Goal: Task Accomplishment & Management: Manage account settings

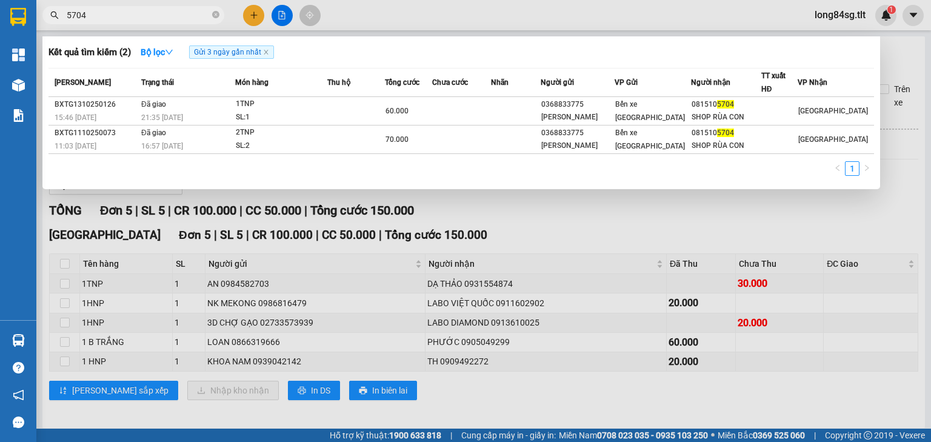
click at [207, 263] on div at bounding box center [465, 221] width 931 height 442
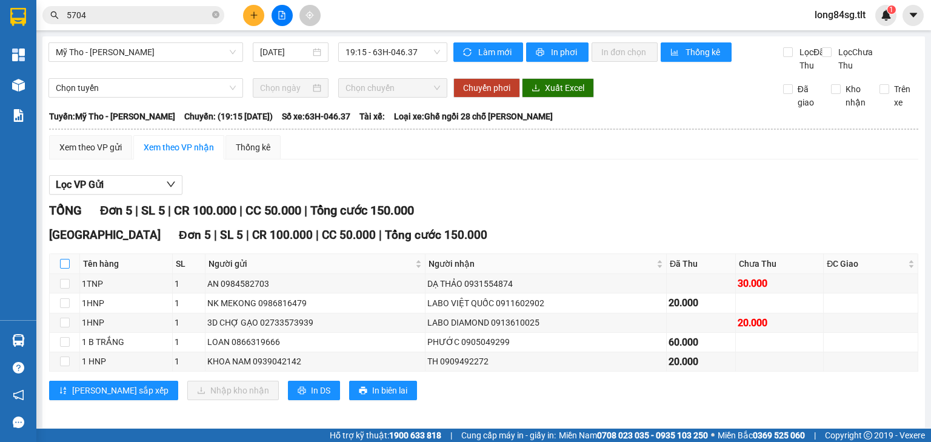
click at [65, 269] on input "checkbox" at bounding box center [65, 264] width 10 height 10
checkbox input "true"
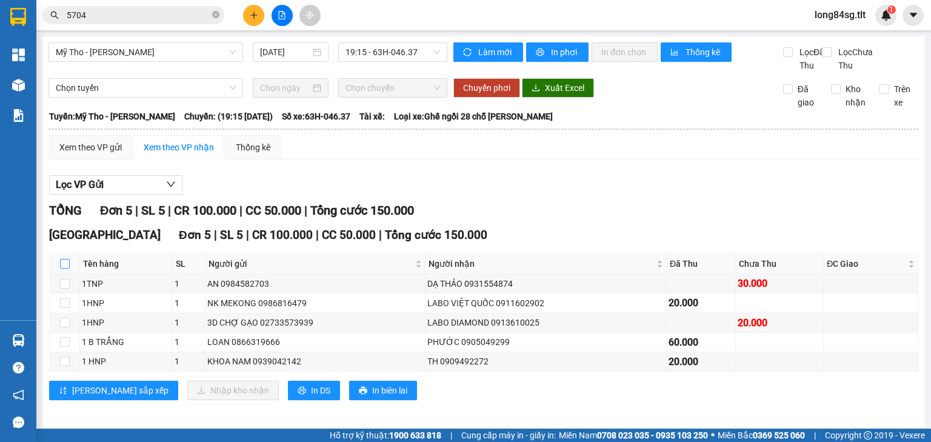
checkbox input "true"
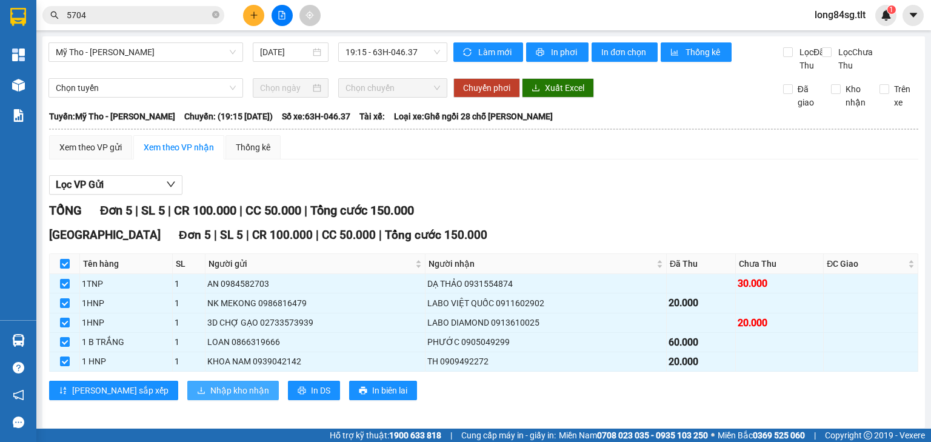
click at [210, 397] on span "Nhập kho nhận" at bounding box center [239, 390] width 59 height 13
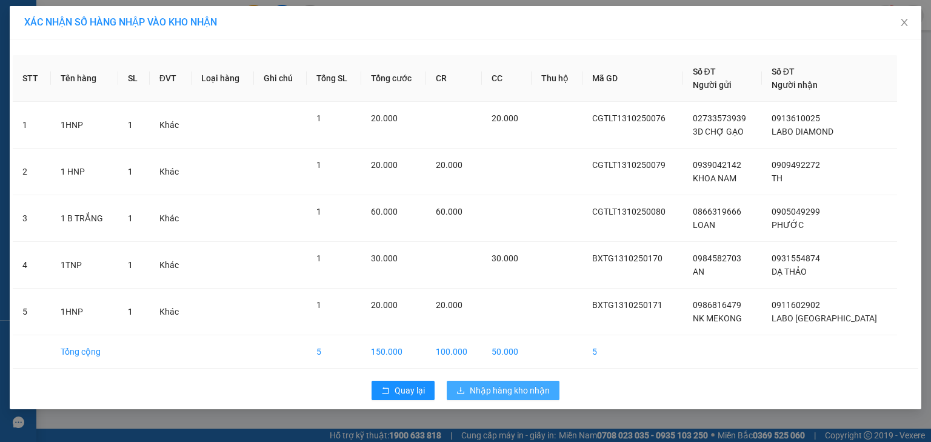
click at [504, 386] on span "Nhập hàng kho nhận" at bounding box center [510, 390] width 80 height 13
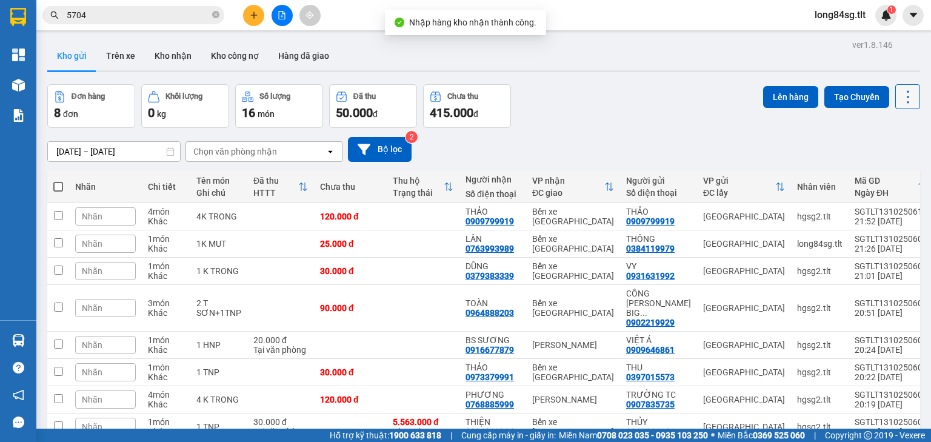
click at [900, 99] on icon at bounding box center [908, 97] width 17 height 17
click at [889, 173] on span "Làm mới" at bounding box center [883, 173] width 33 height 12
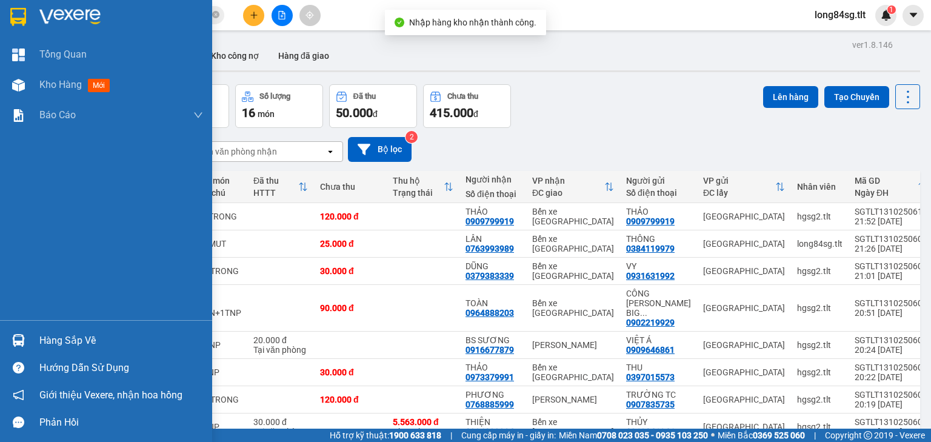
click at [85, 342] on div "Hàng sắp về" at bounding box center [121, 341] width 164 height 18
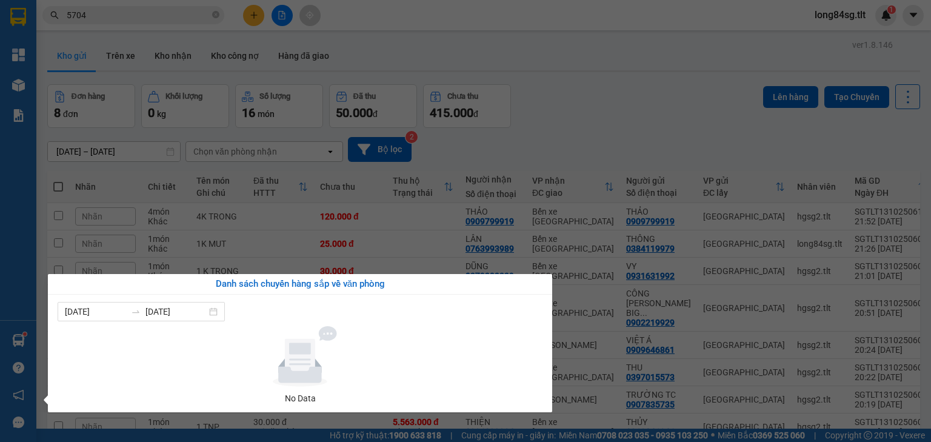
click at [686, 113] on section "Kết quả tìm kiếm ( 2 ) Bộ lọc Gửi 3 ngày gần nhất Mã ĐH Trạng thái Món hàng Thu…" at bounding box center [465, 221] width 931 height 442
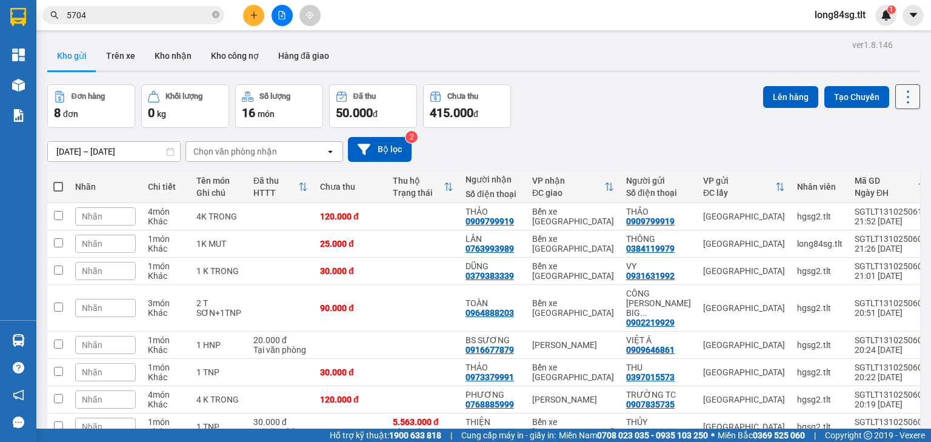
click at [900, 98] on icon at bounding box center [908, 97] width 17 height 17
click at [882, 178] on span "Làm mới" at bounding box center [883, 173] width 33 height 12
click at [902, 99] on icon at bounding box center [908, 97] width 17 height 17
click at [890, 169] on span "Làm mới" at bounding box center [883, 173] width 33 height 12
drag, startPoint x: 901, startPoint y: 95, endPoint x: 893, endPoint y: 112, distance: 19.5
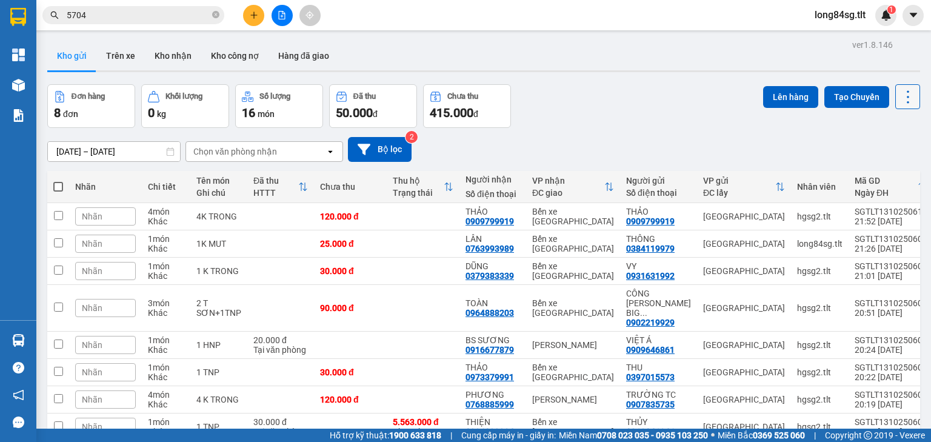
click at [900, 95] on icon at bounding box center [908, 97] width 17 height 17
click at [884, 167] on span "Làm mới" at bounding box center [883, 173] width 33 height 12
click at [900, 98] on icon at bounding box center [908, 97] width 17 height 17
click at [893, 170] on span "Làm mới" at bounding box center [883, 173] width 33 height 12
click at [913, 93] on div "ver 1.8.146 Kho gửi Trên xe Kho nhận Kho công nợ Hàng đã giao Đơn hàng 8 đơn Kh…" at bounding box center [483, 260] width 883 height 448
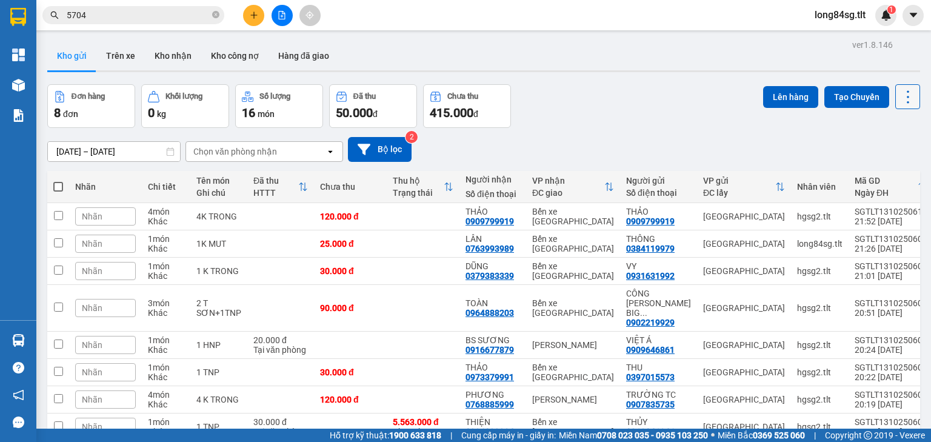
click at [901, 92] on icon at bounding box center [908, 97] width 17 height 17
click at [876, 166] on li "Làm mới" at bounding box center [878, 173] width 91 height 22
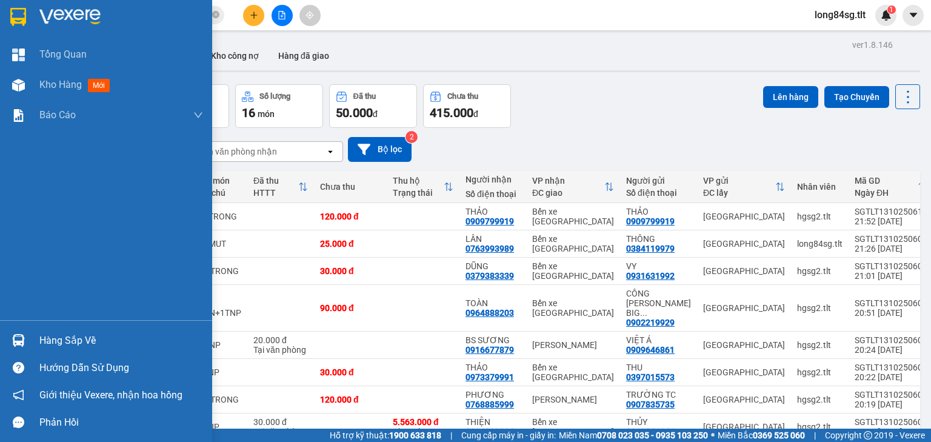
click at [17, 334] on img at bounding box center [18, 340] width 13 height 13
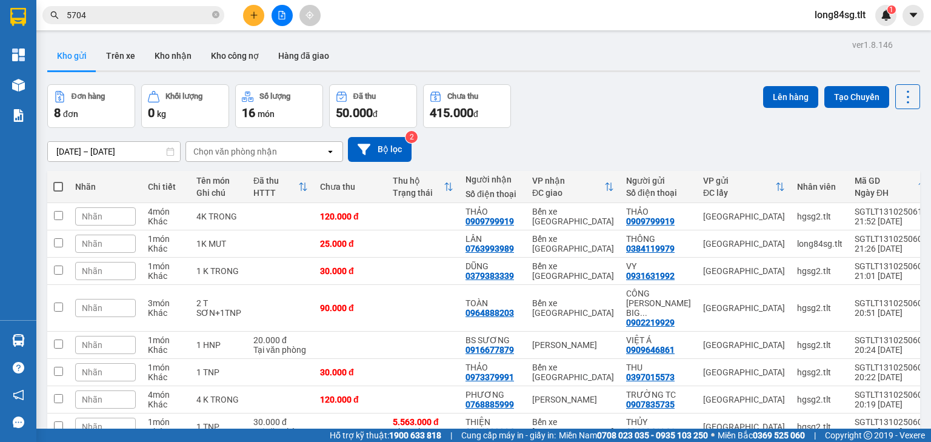
click at [631, 110] on section "Kết quả tìm kiếm ( 2 ) Bộ lọc Gửi 3 ngày gần nhất Mã ĐH Trạng thái Món hàng Thu…" at bounding box center [465, 221] width 931 height 442
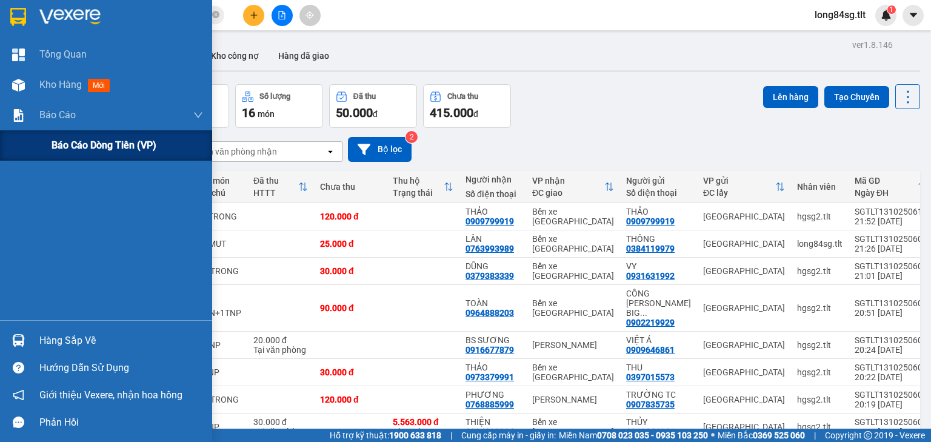
click at [37, 133] on div "Báo cáo dòng tiền (VP)" at bounding box center [106, 145] width 212 height 30
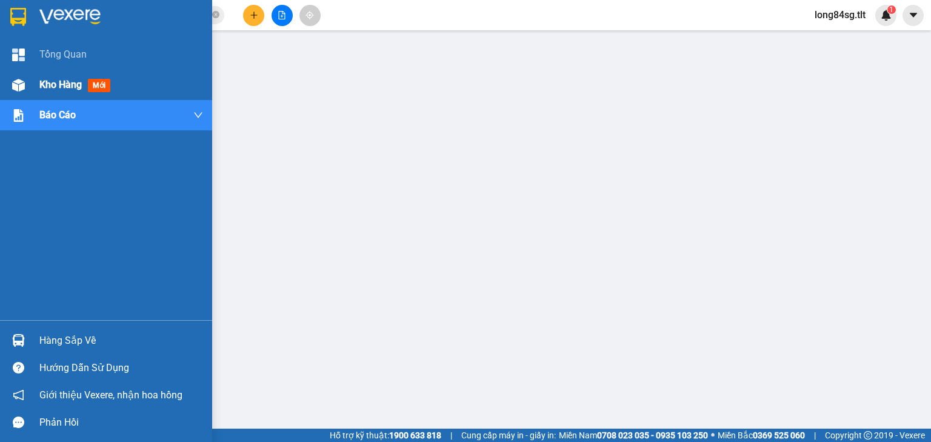
click at [15, 80] on img at bounding box center [18, 85] width 13 height 13
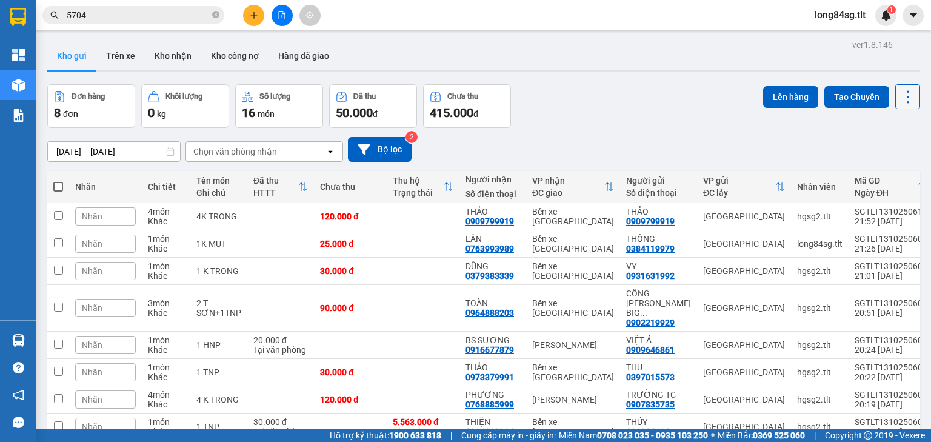
click at [905, 92] on icon at bounding box center [908, 97] width 17 height 17
click at [880, 170] on span "Làm mới" at bounding box center [883, 173] width 33 height 12
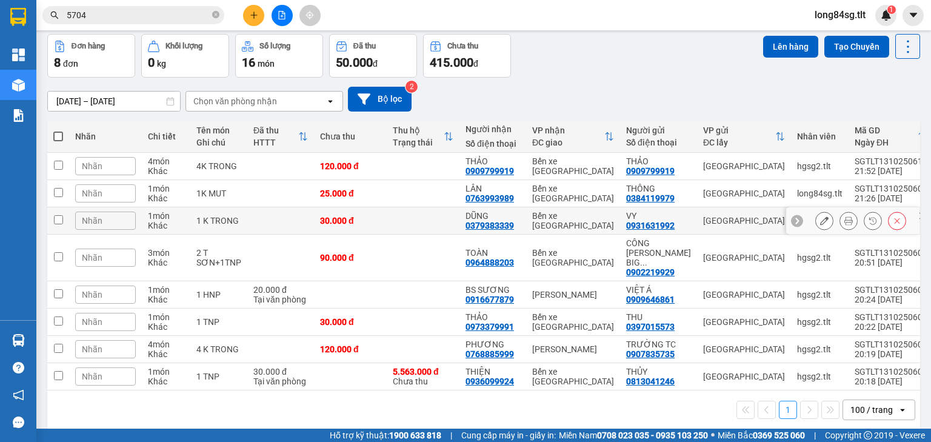
scroll to position [56, 0]
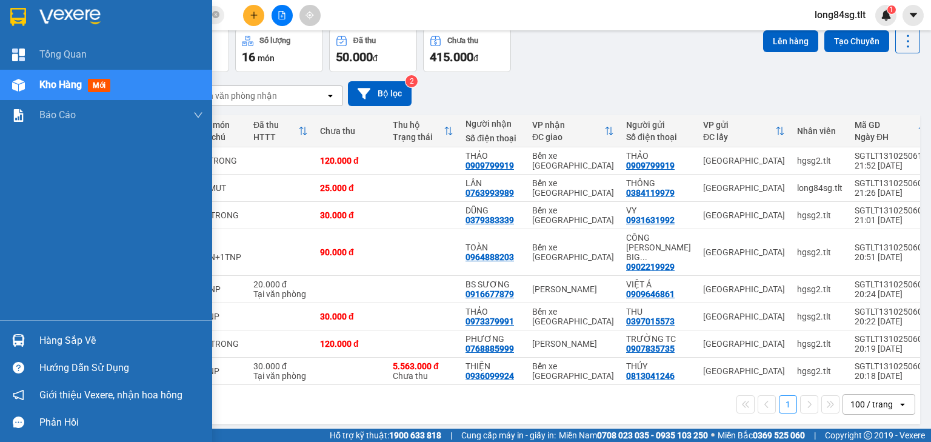
click at [0, 347] on div "Hàng sắp về" at bounding box center [106, 340] width 212 height 27
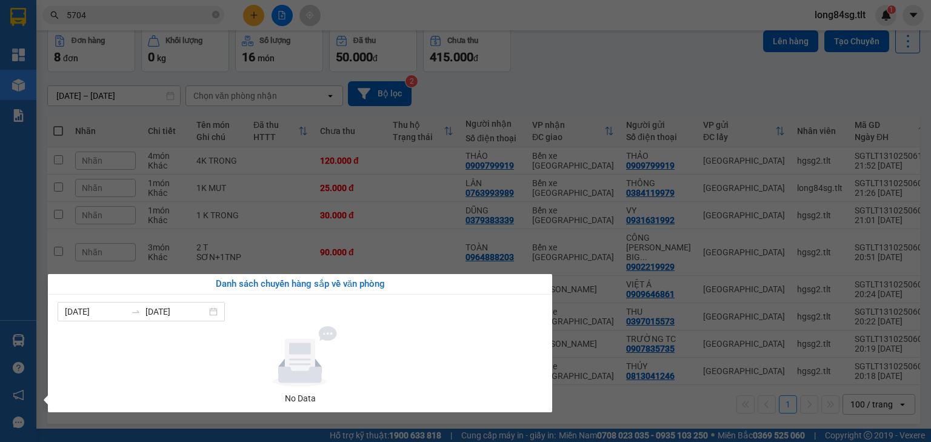
click at [854, 72] on section "Kết quả tìm kiếm ( 2 ) Bộ lọc Gửi 3 ngày gần nhất Mã ĐH Trạng thái Món hàng Thu…" at bounding box center [465, 221] width 931 height 442
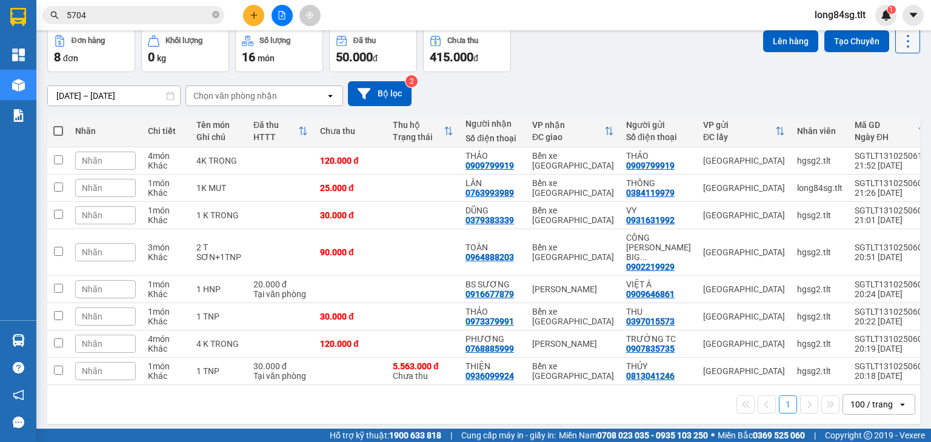
click at [900, 44] on icon at bounding box center [908, 41] width 17 height 17
click at [863, 116] on div "Làm mới" at bounding box center [879, 117] width 72 height 12
